Goal: Navigation & Orientation: Find specific page/section

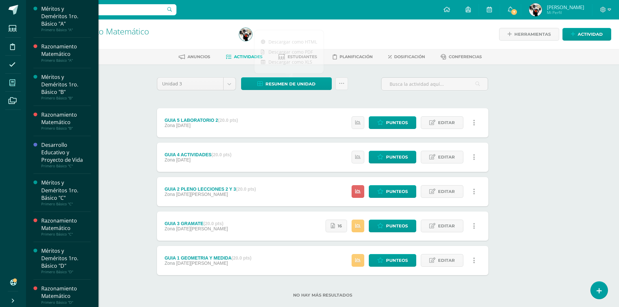
click at [14, 81] on icon at bounding box center [12, 83] width 6 height 7
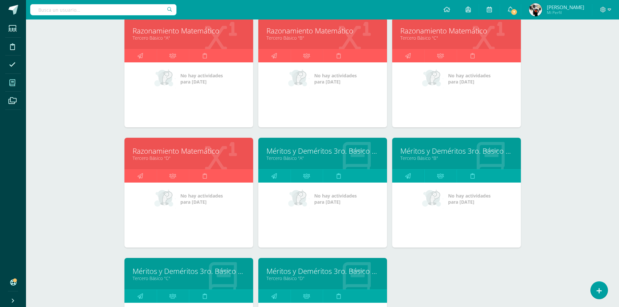
scroll to position [837, 0]
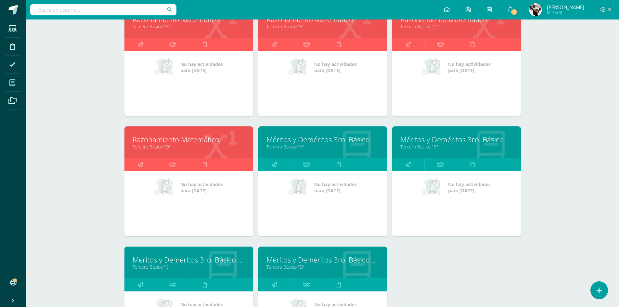
click at [310, 148] on link "Tercero Básico "A"" at bounding box center [323, 147] width 113 height 6
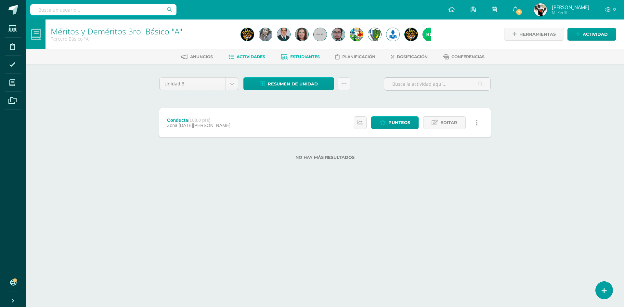
click at [308, 56] on span "Estudiantes" at bounding box center [305, 56] width 30 height 5
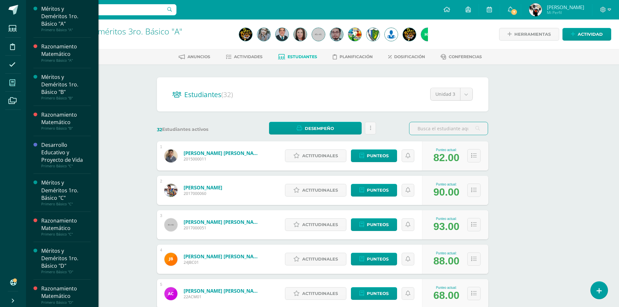
click at [12, 86] on icon at bounding box center [12, 83] width 6 height 7
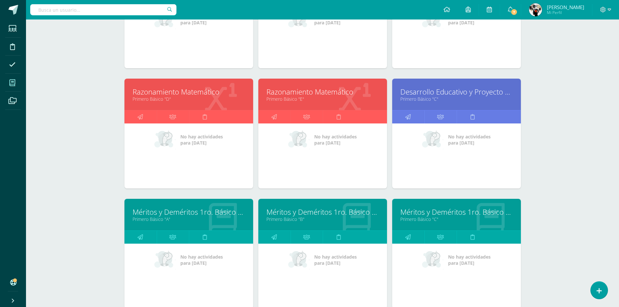
scroll to position [65, 0]
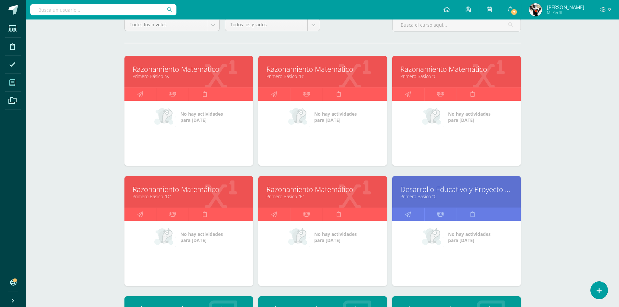
click at [436, 72] on link "Razonamiento Matemático" at bounding box center [457, 69] width 113 height 10
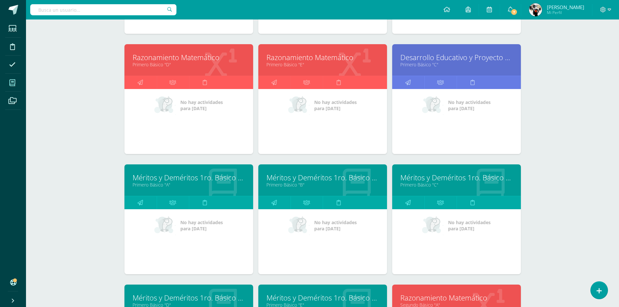
scroll to position [325, 0]
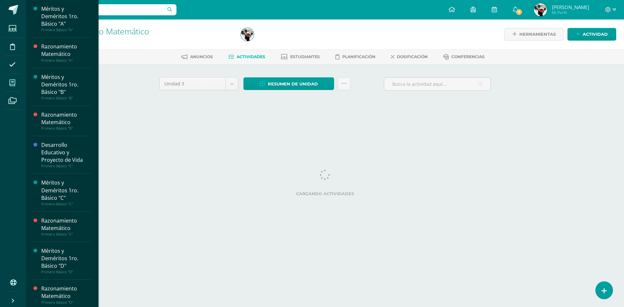
click at [14, 84] on icon at bounding box center [12, 83] width 6 height 7
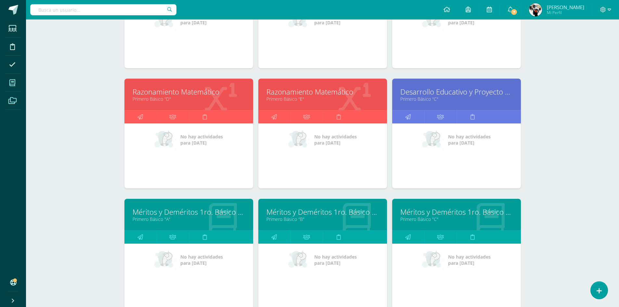
scroll to position [216, 0]
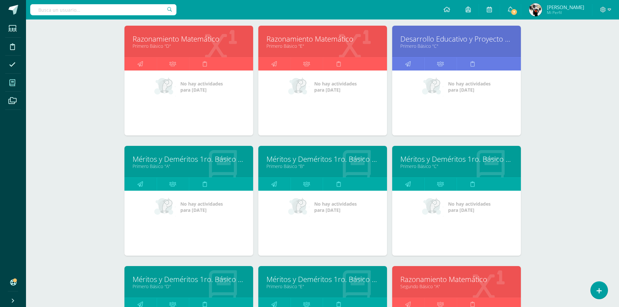
click at [434, 172] on div "Méritos y Deméritos 1ro. Básico "C" Primero Básico "C"" at bounding box center [456, 162] width 129 height 32
click at [416, 169] on link "Primero Básico "C"" at bounding box center [457, 166] width 113 height 6
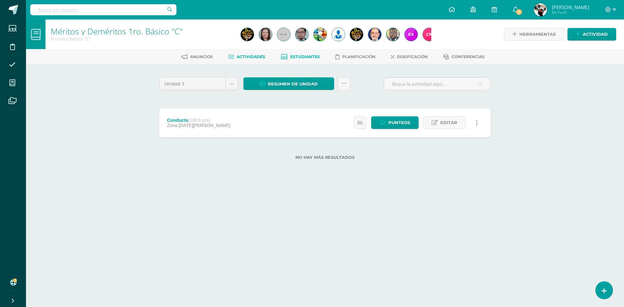
click at [311, 57] on span "Estudiantes" at bounding box center [305, 56] width 30 height 5
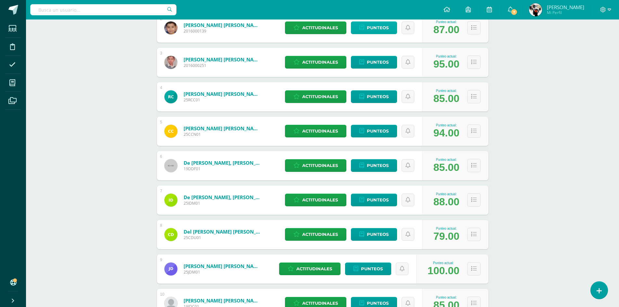
scroll to position [98, 0]
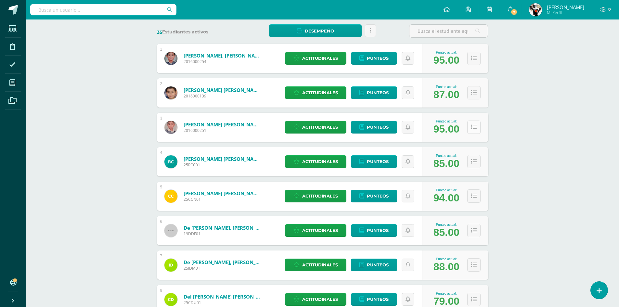
click at [474, 126] on icon at bounding box center [474, 128] width 6 height 6
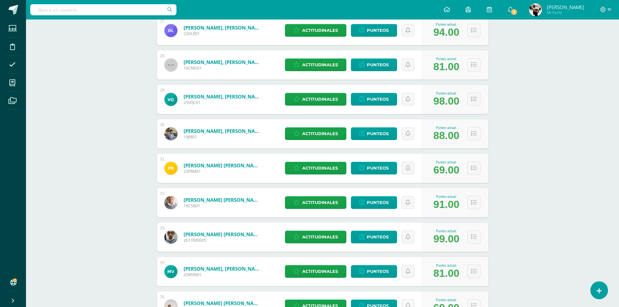
scroll to position [1302, 0]
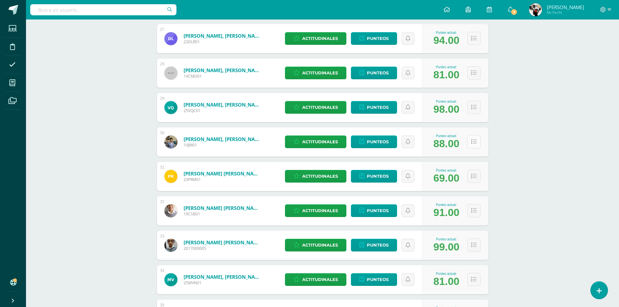
click at [476, 141] on icon at bounding box center [474, 142] width 6 height 6
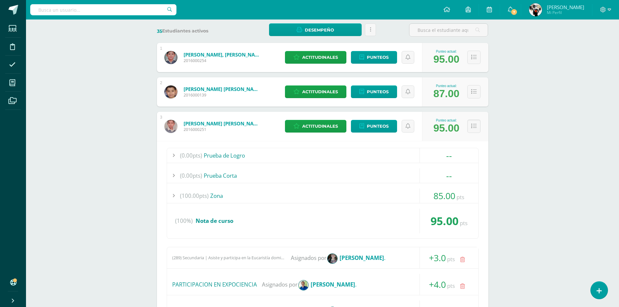
scroll to position [0, 0]
